Goal: Task Accomplishment & Management: Check status

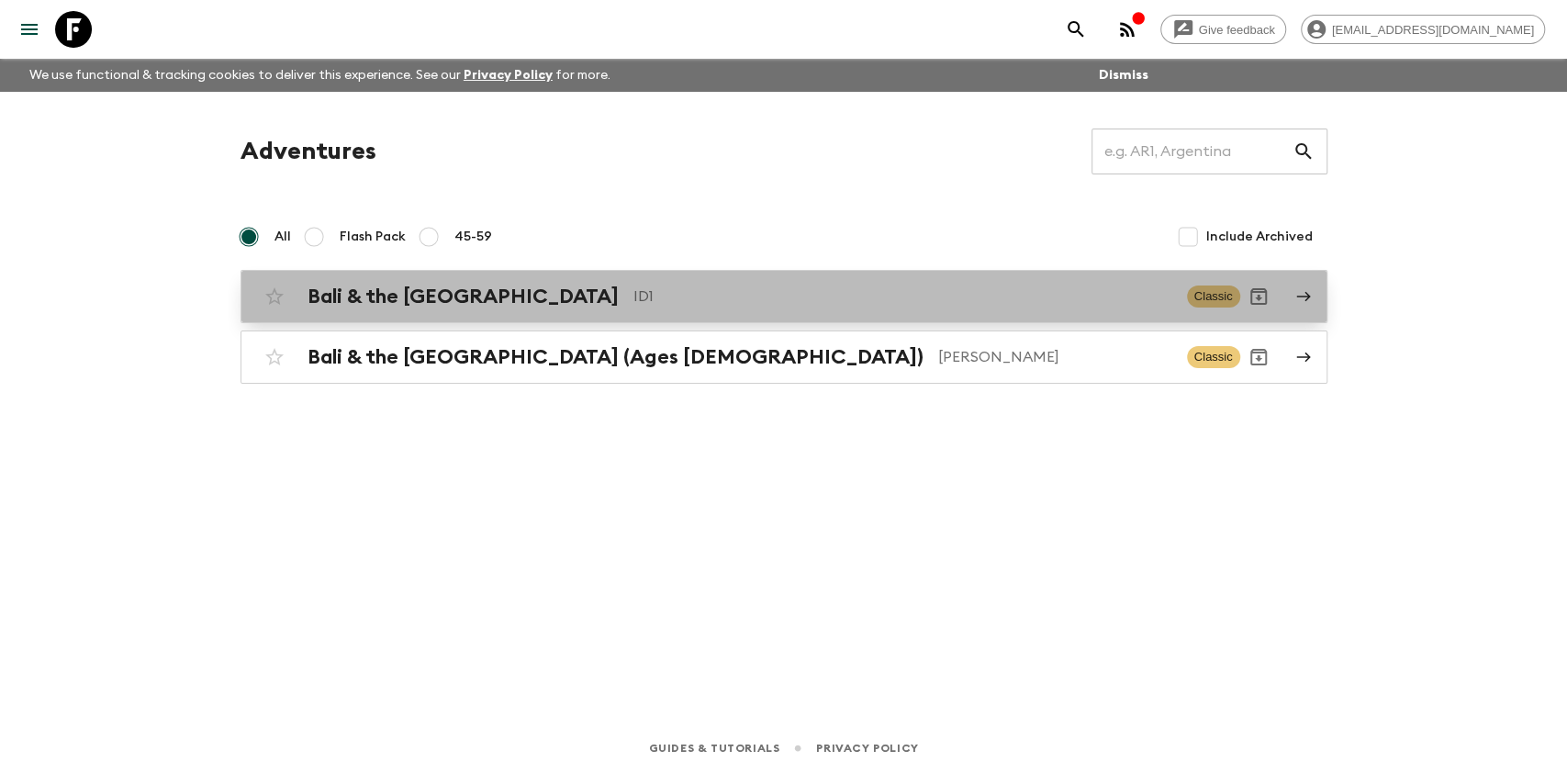
click at [676, 313] on div "Bali & the [GEOGRAPHIC_DATA] ID1 Classic" at bounding box center [748, 296] width 984 height 37
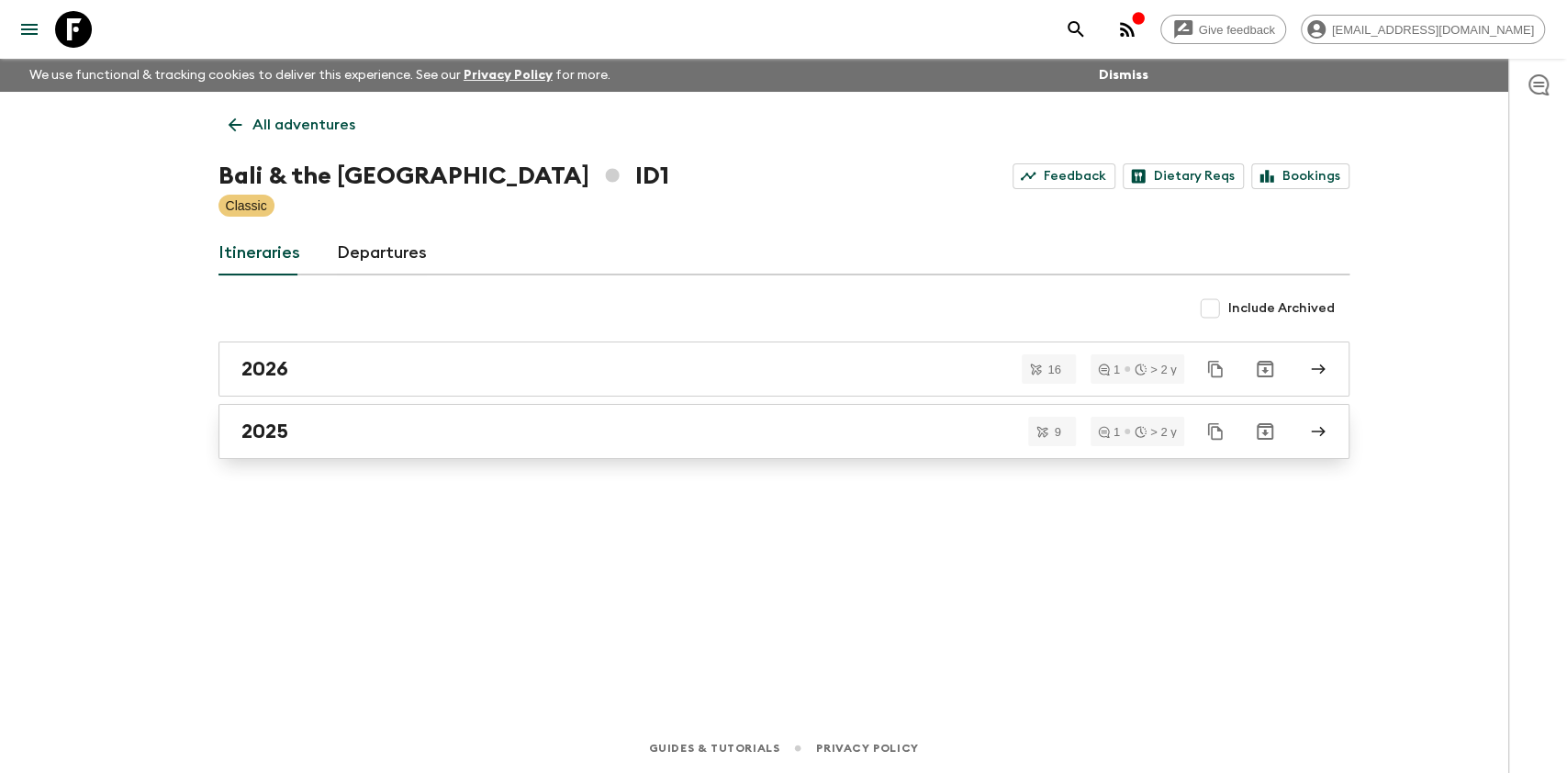
click at [523, 432] on div "2025" at bounding box center [766, 432] width 1050 height 24
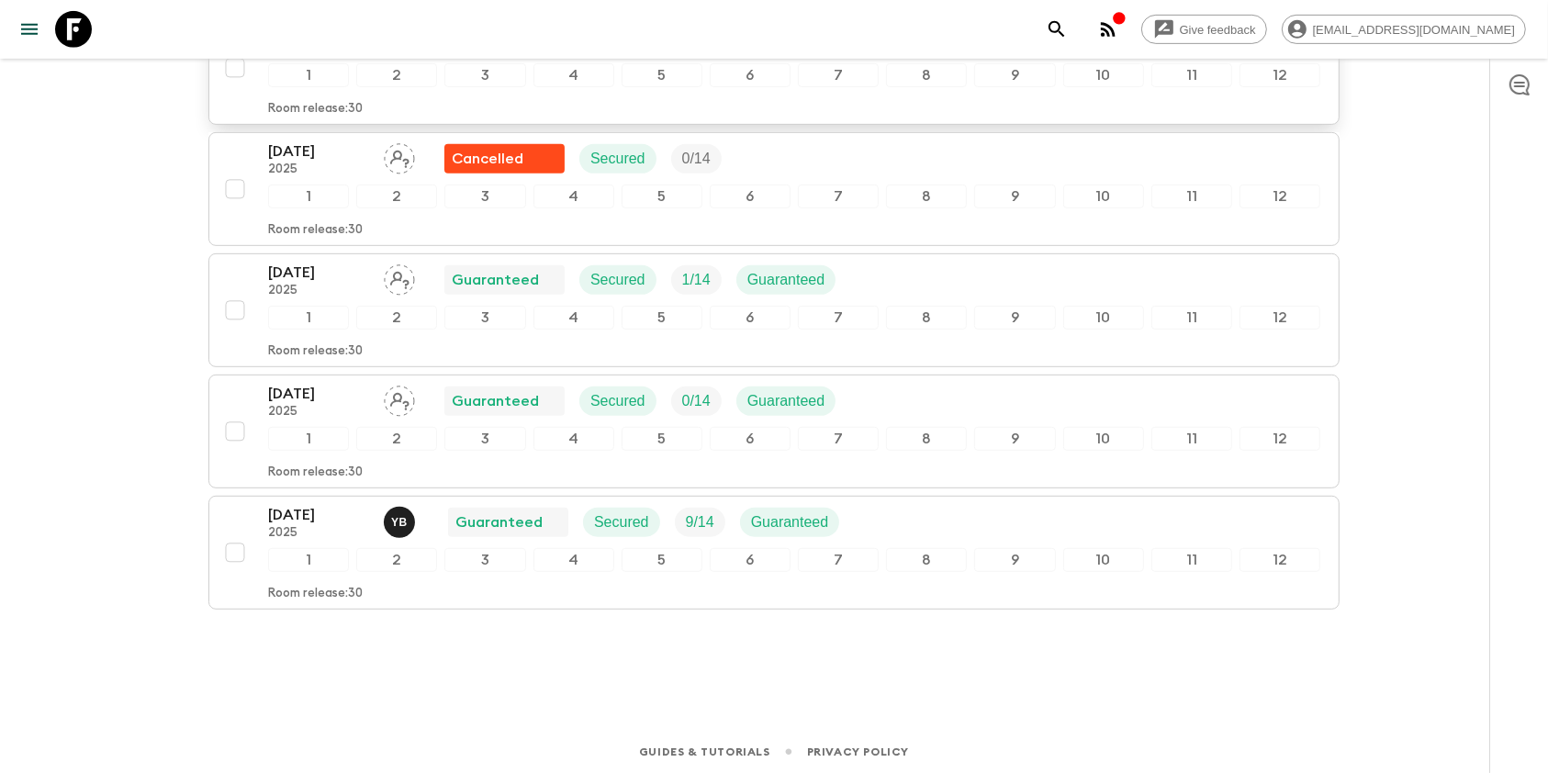
scroll to position [130, 0]
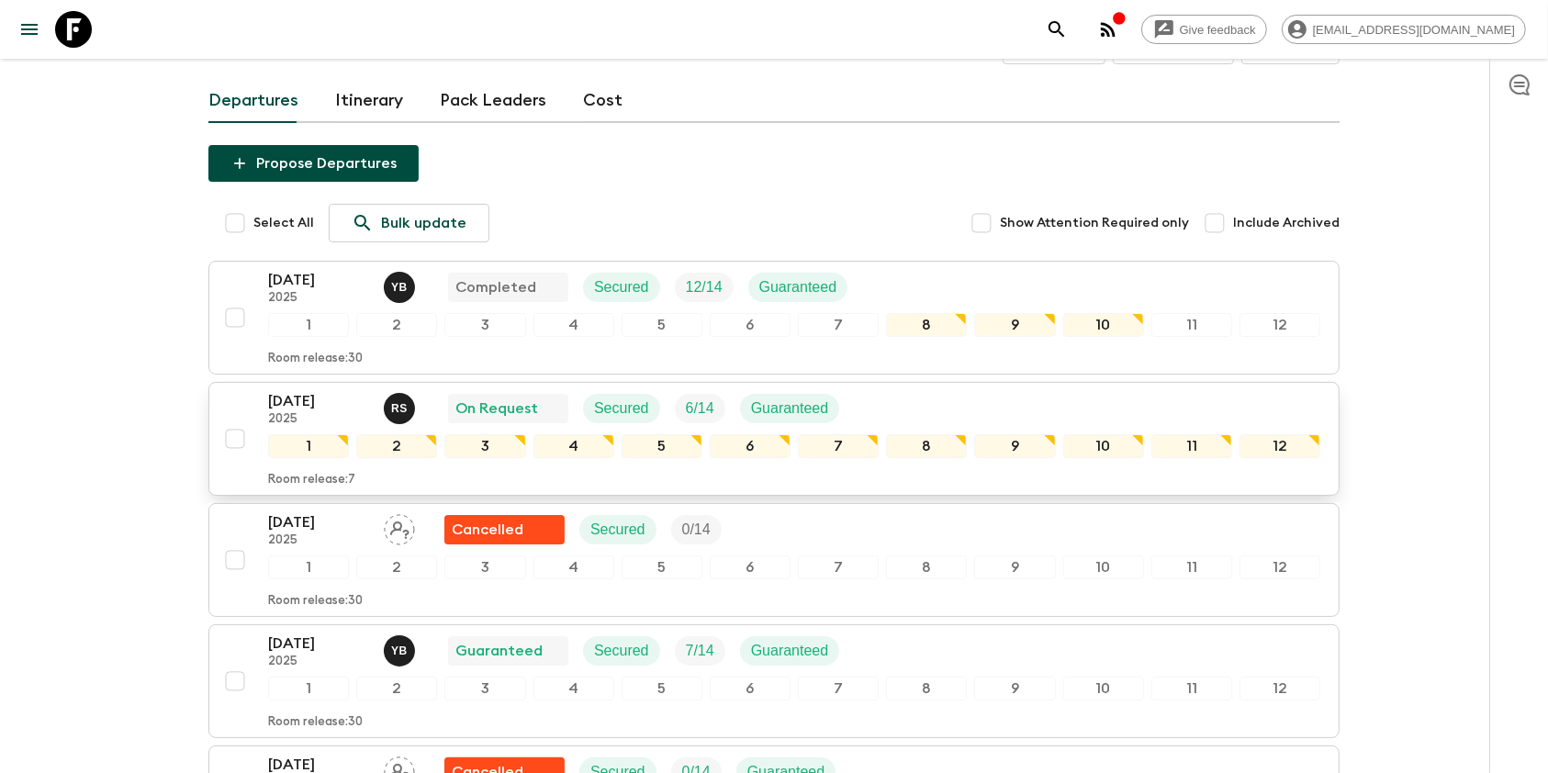
click at [338, 412] on p "2025" at bounding box center [318, 419] width 101 height 15
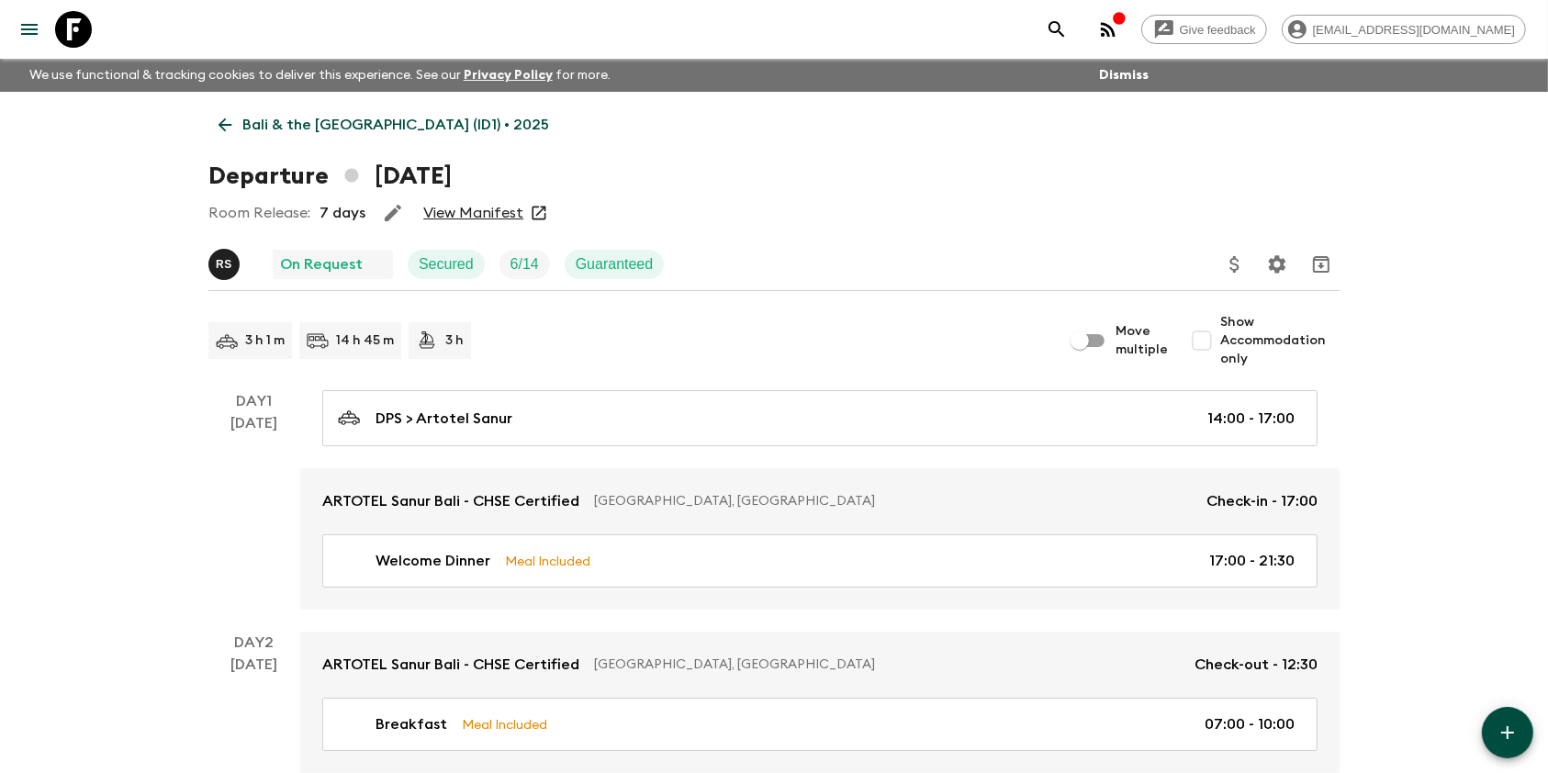
click at [469, 210] on link "View Manifest" at bounding box center [473, 213] width 100 height 18
